Goal: Information Seeking & Learning: Learn about a topic

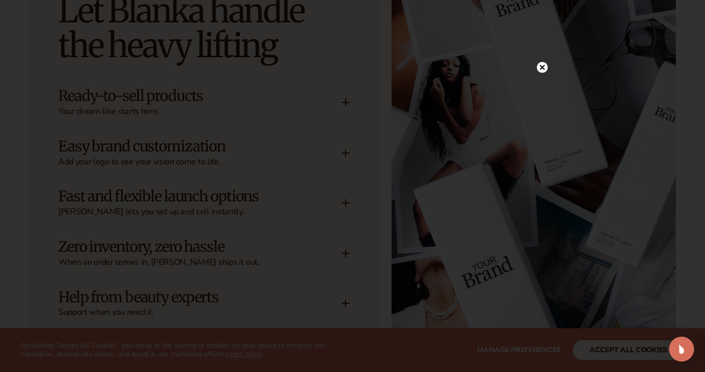
scroll to position [1343, 0]
click at [542, 68] on icon at bounding box center [542, 67] width 5 height 5
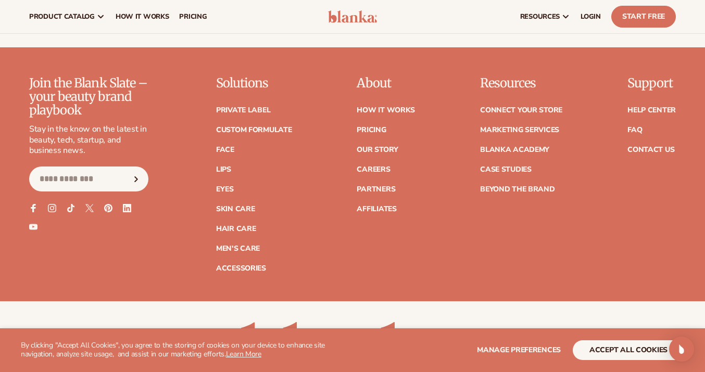
scroll to position [4346, 0]
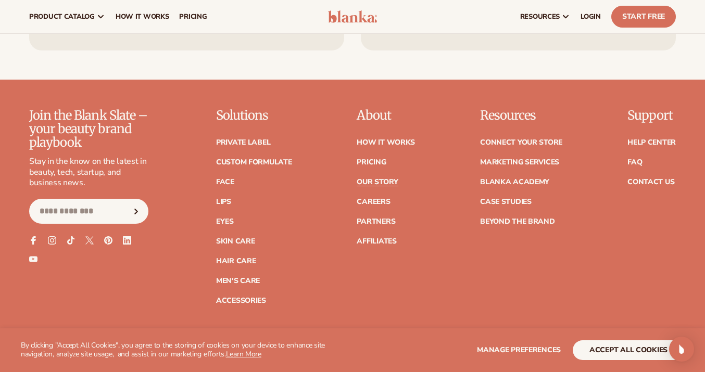
click at [387, 179] on link "Our Story" at bounding box center [377, 182] width 41 height 7
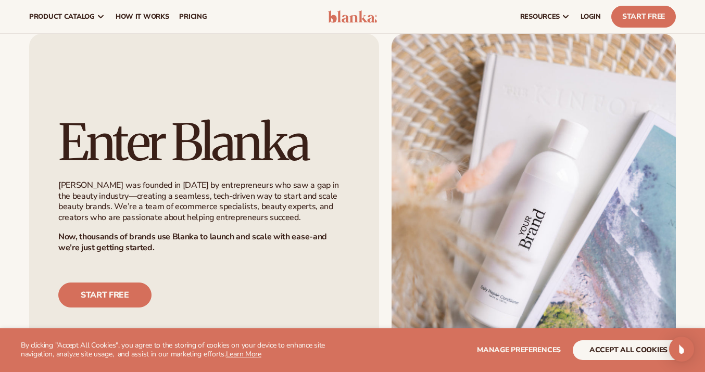
scroll to position [456, 0]
